Goal: Obtain resource: Download file/media

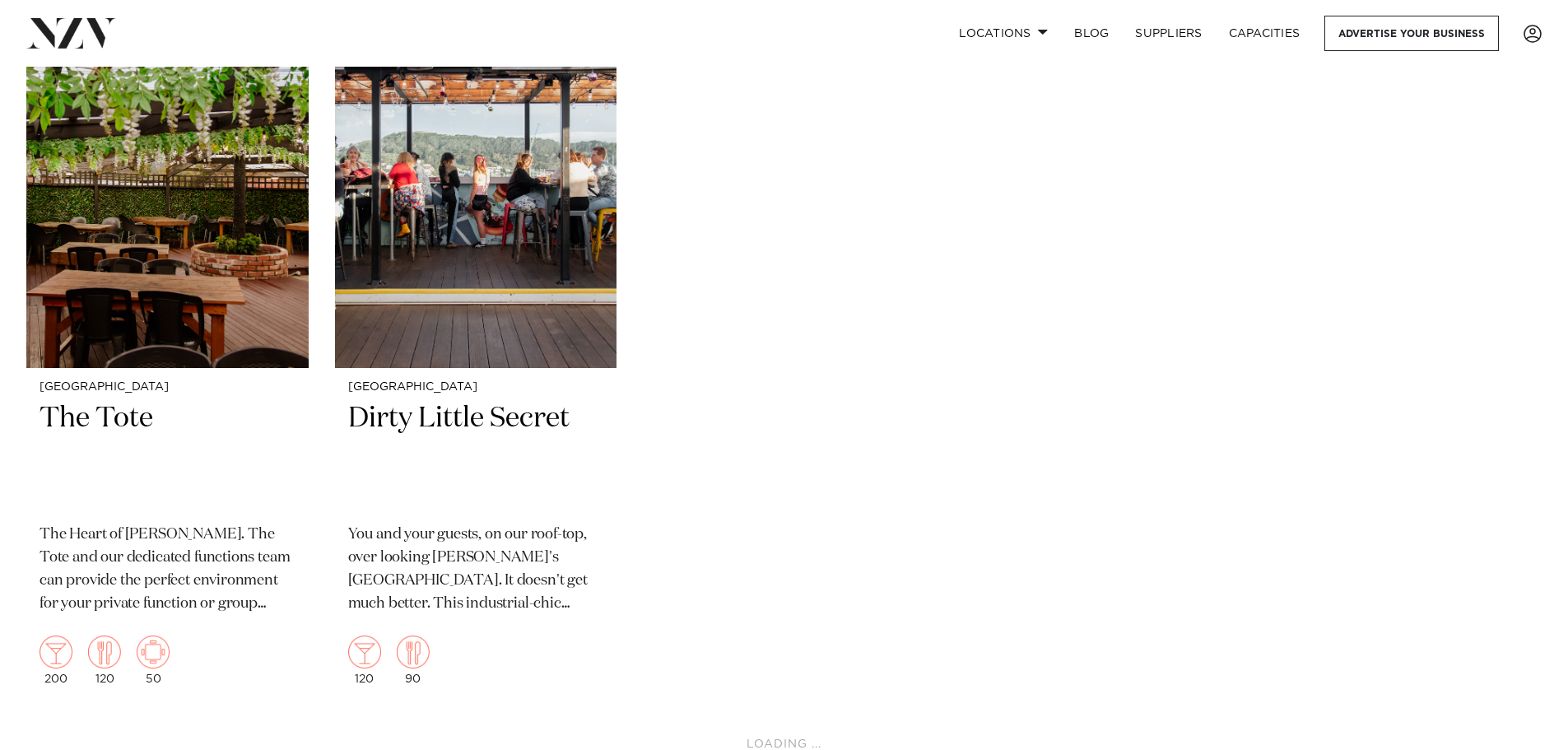
scroll to position [5599, 0]
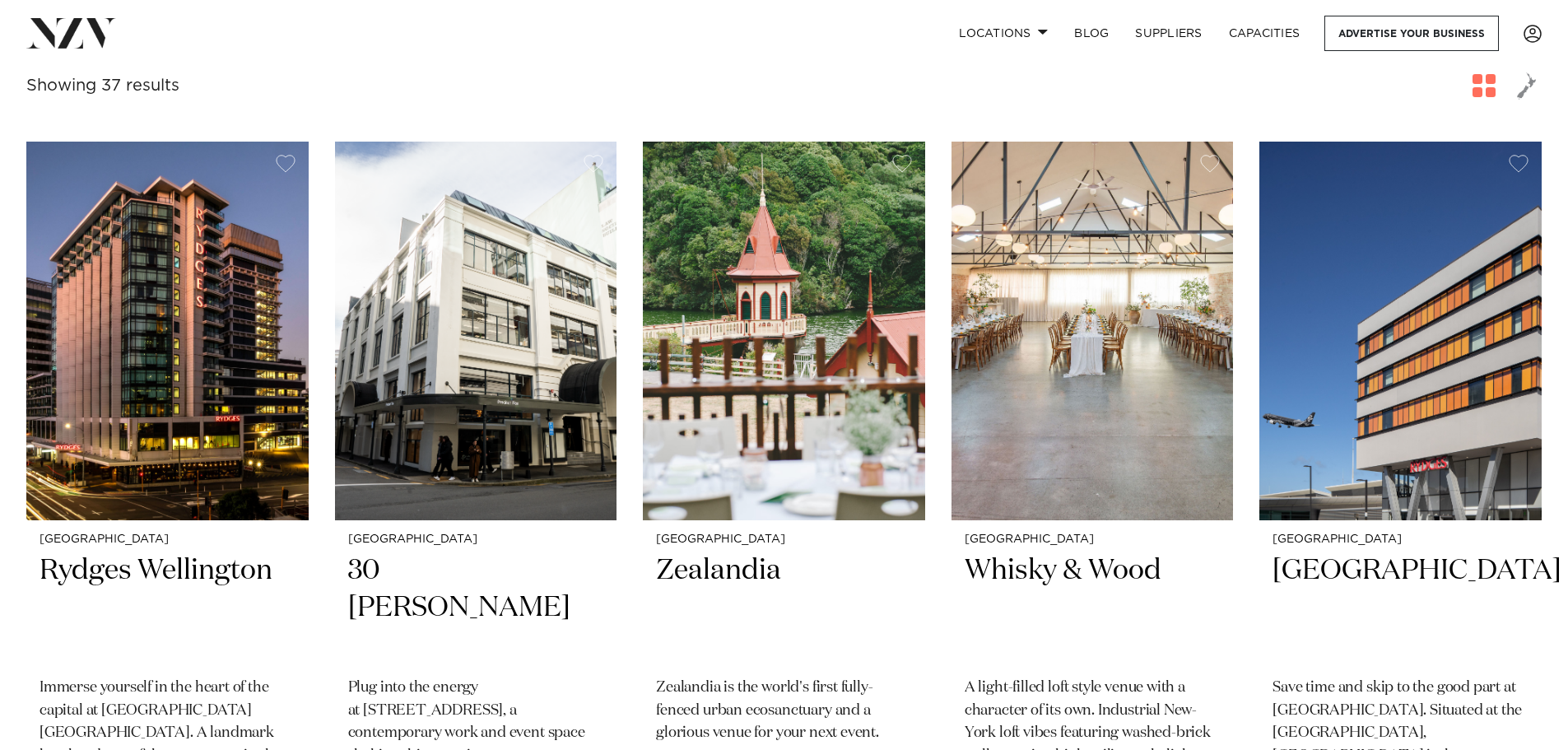
scroll to position [576, 0]
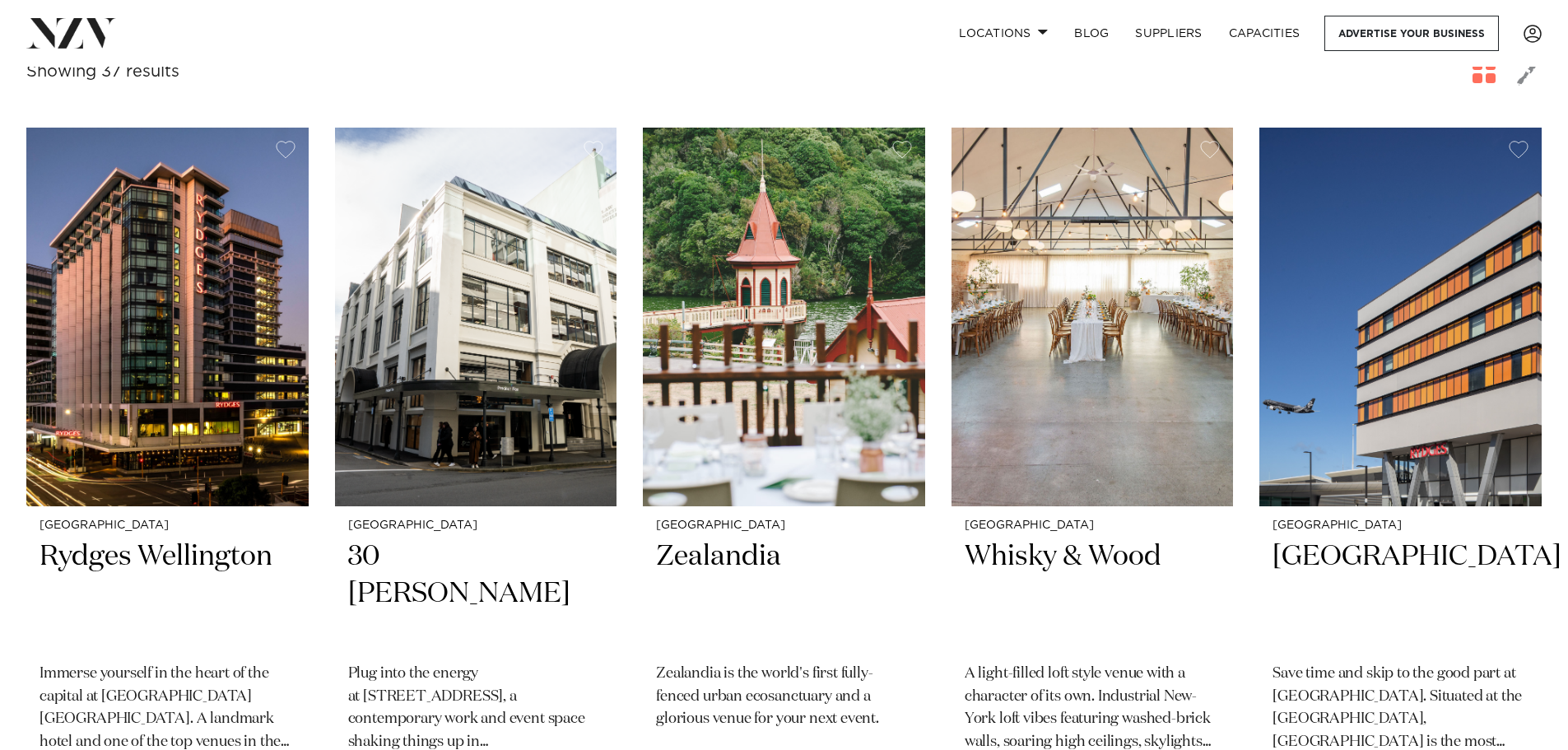
click at [1079, 621] on h2 "Whisky & Wood" at bounding box center [1093, 594] width 256 height 111
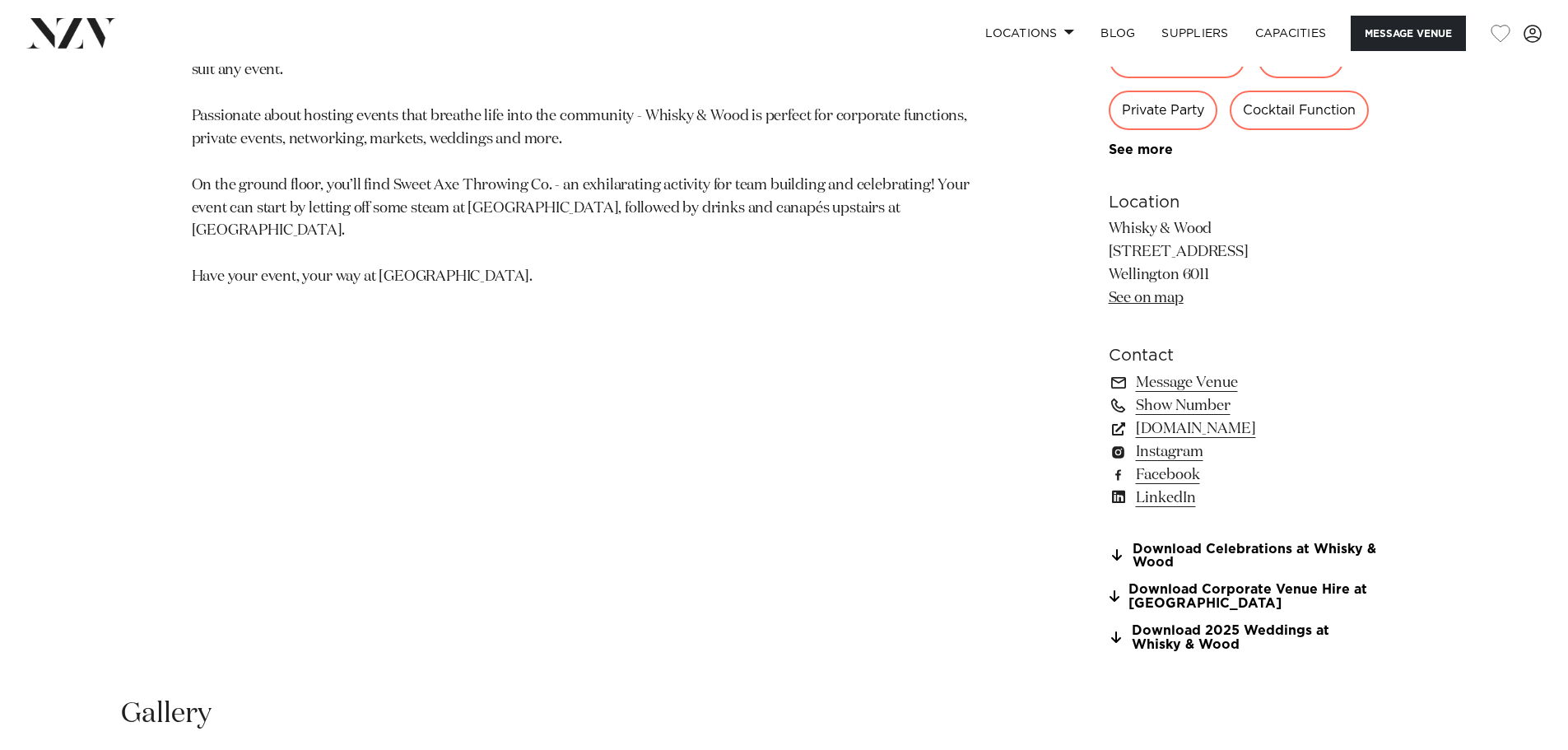
scroll to position [1122, 0]
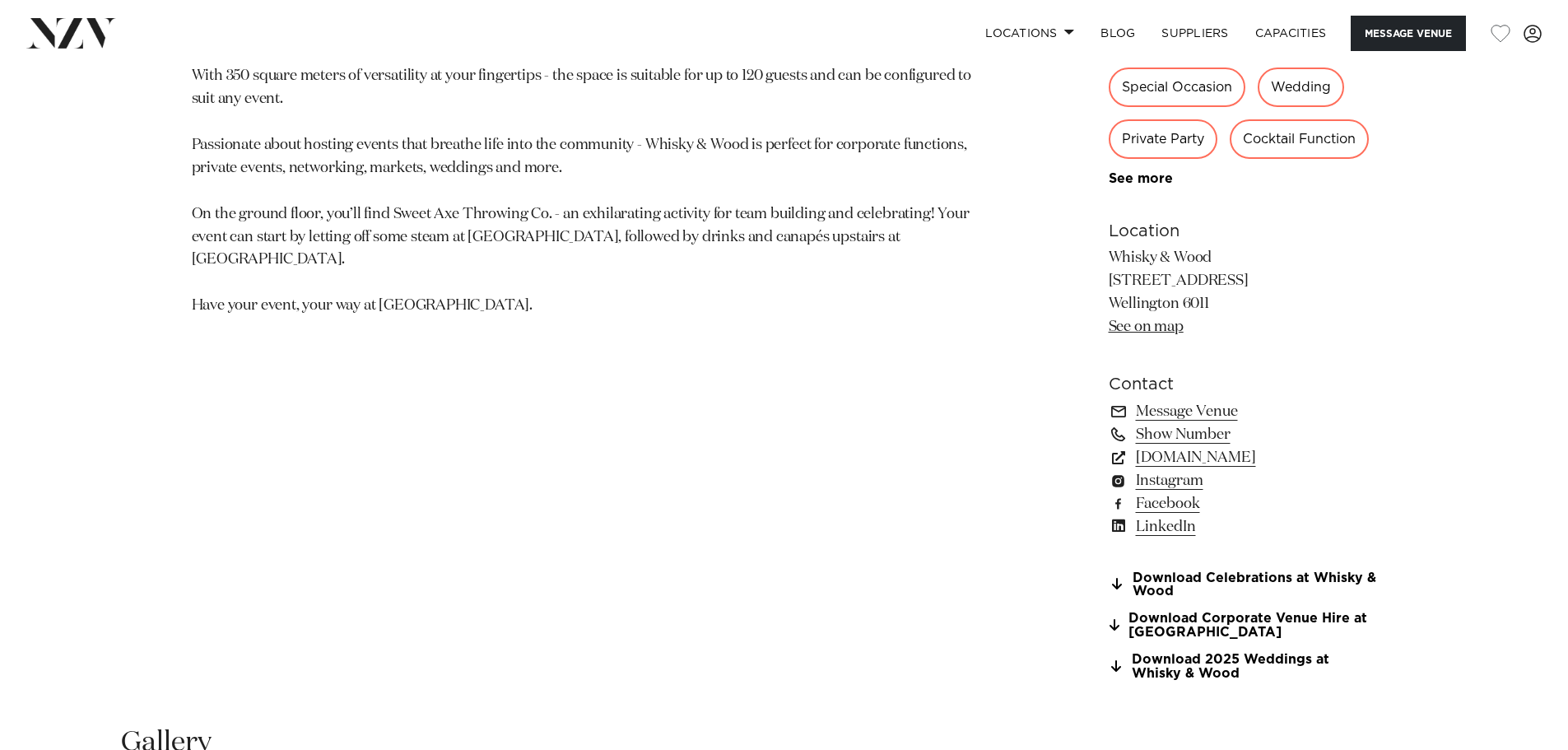
click at [1212, 580] on link "Download Celebrations at Whisky & Wood" at bounding box center [1242, 585] width 268 height 28
